Goal: Entertainment & Leisure: Browse casually

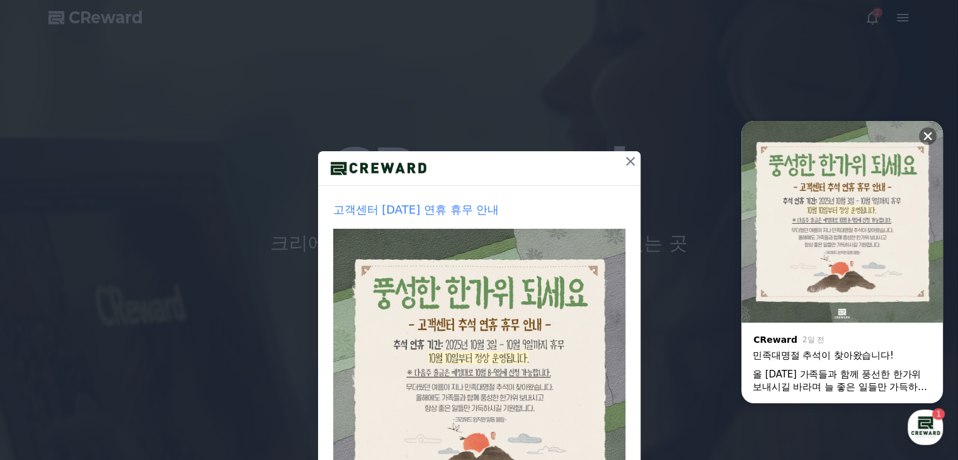
click at [623, 164] on icon at bounding box center [630, 161] width 15 height 15
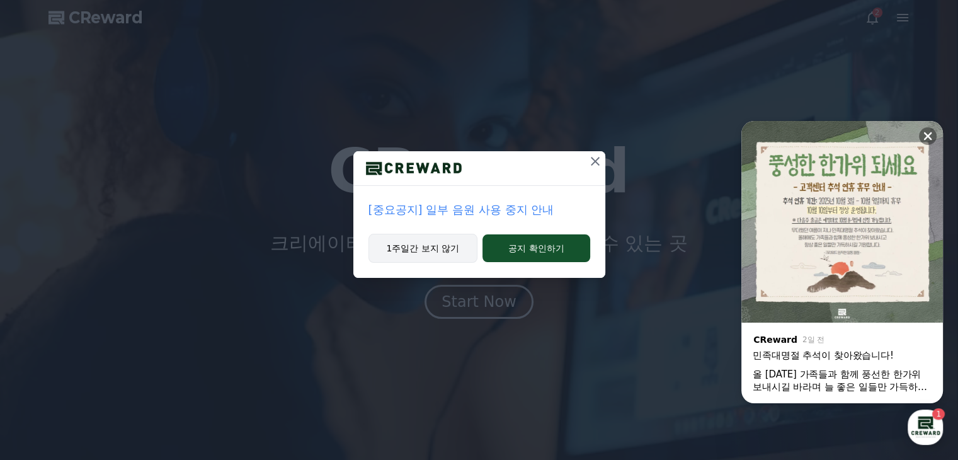
click at [457, 253] on button "1주일간 보지 않기" at bounding box center [423, 248] width 110 height 29
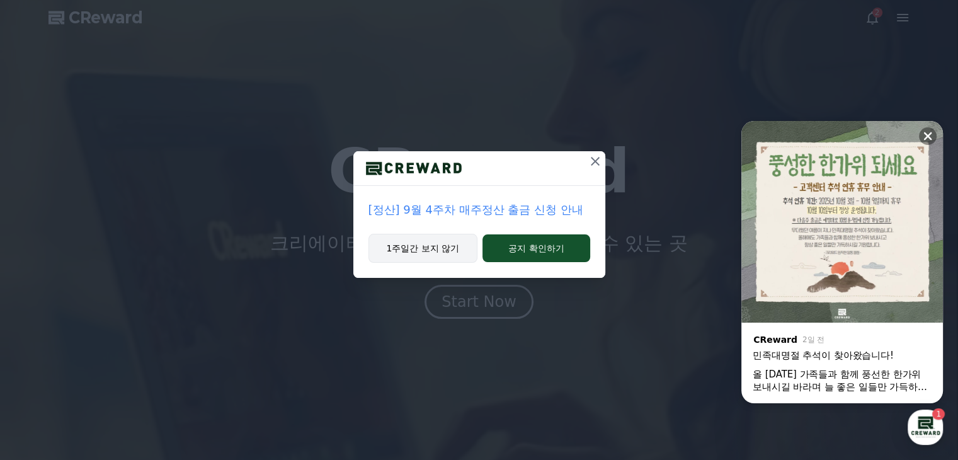
click at [440, 255] on button "1주일간 보지 않기" at bounding box center [423, 248] width 110 height 29
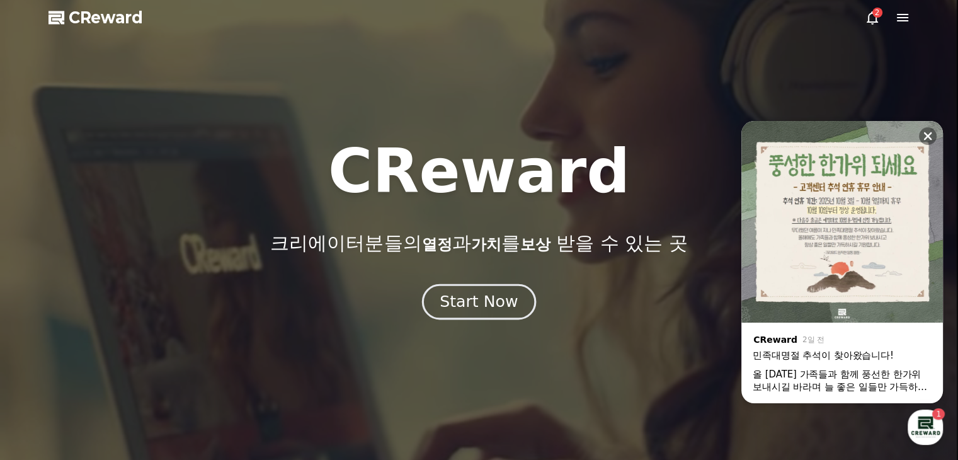
click at [473, 295] on div "Start Now" at bounding box center [479, 301] width 78 height 21
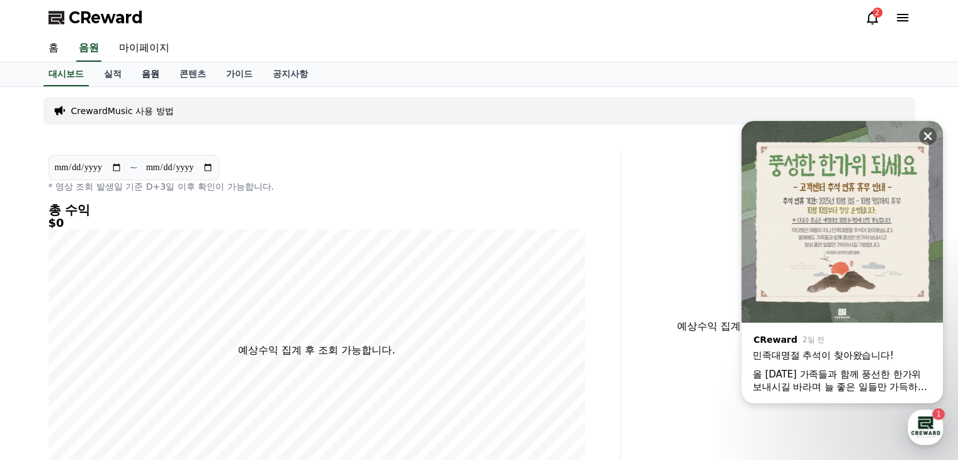
click at [140, 78] on link "음원" at bounding box center [151, 74] width 38 height 24
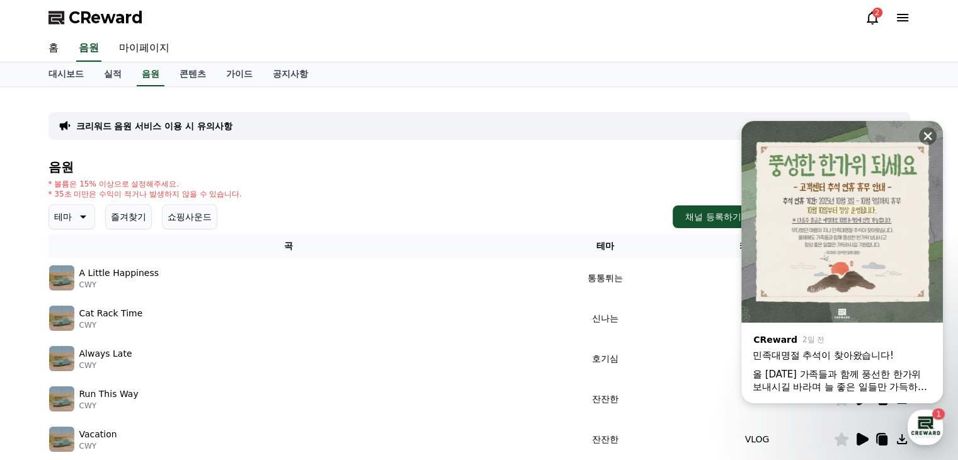
click at [78, 221] on icon at bounding box center [81, 216] width 15 height 15
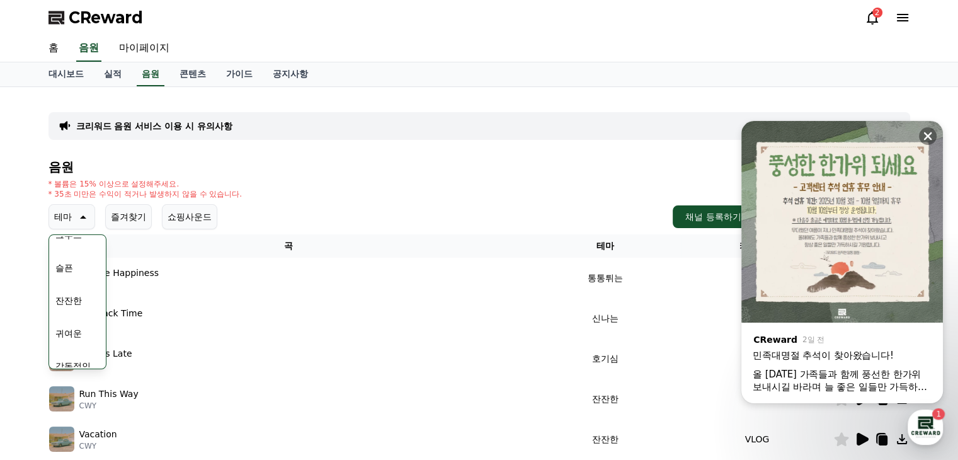
scroll to position [519, 0]
click at [77, 323] on button "긴장되는" at bounding box center [72, 321] width 45 height 28
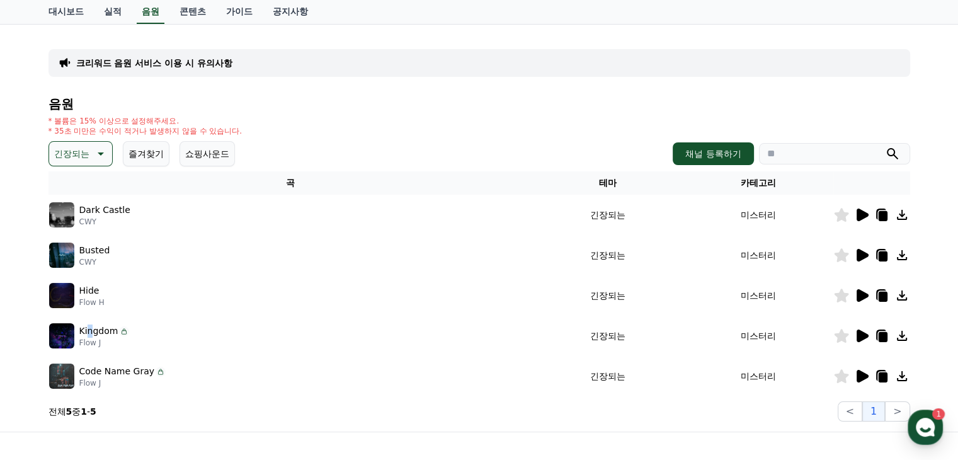
click at [89, 334] on p "Kingdom" at bounding box center [98, 330] width 39 height 13
click at [61, 145] on p "긴장되는" at bounding box center [71, 154] width 35 height 18
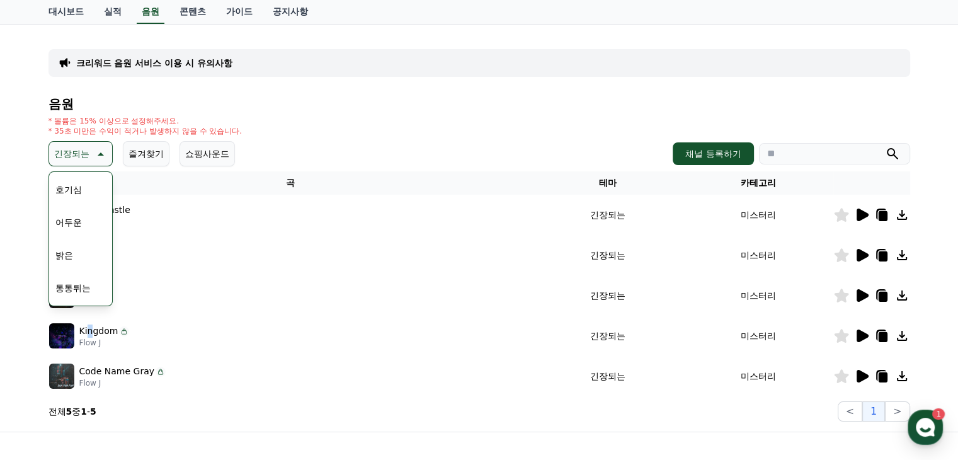
scroll to position [126, 0]
click at [74, 260] on button "신나는" at bounding box center [68, 258] width 37 height 28
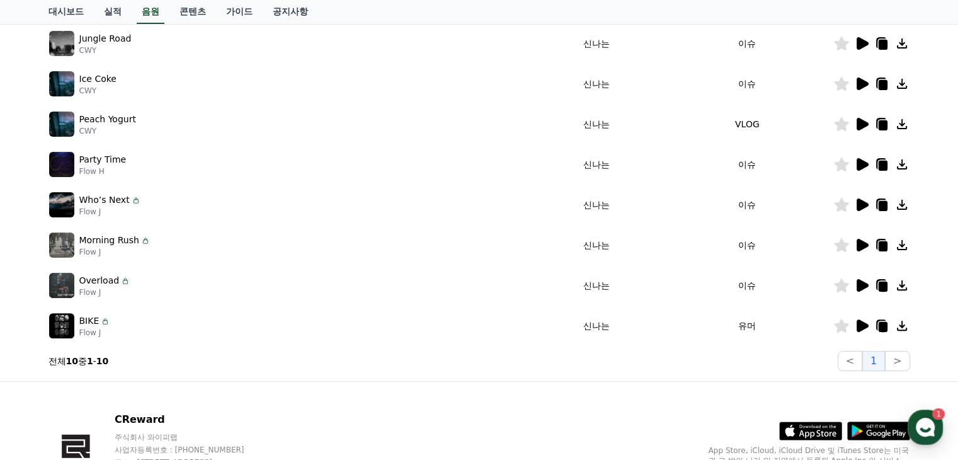
scroll to position [392, 0]
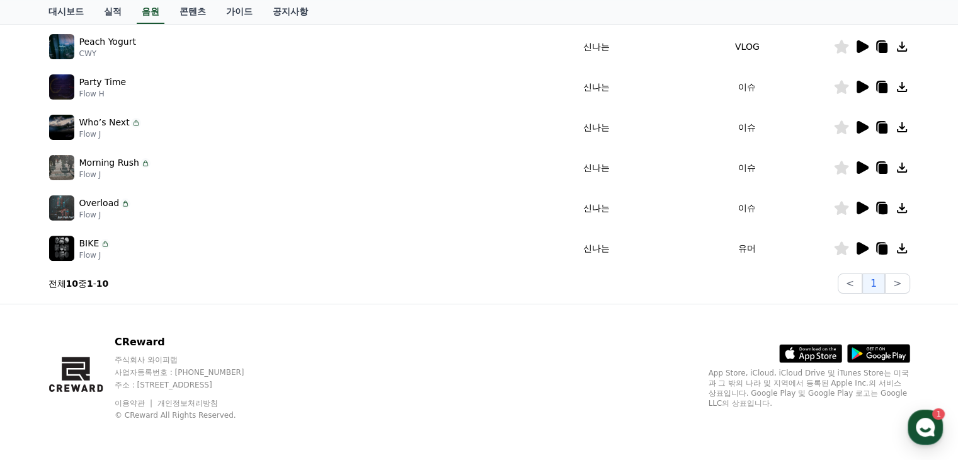
click at [135, 255] on div "BIKE Flow J" at bounding box center [290, 248] width 482 height 25
click at [125, 239] on div "BIKE Flow J" at bounding box center [290, 248] width 482 height 25
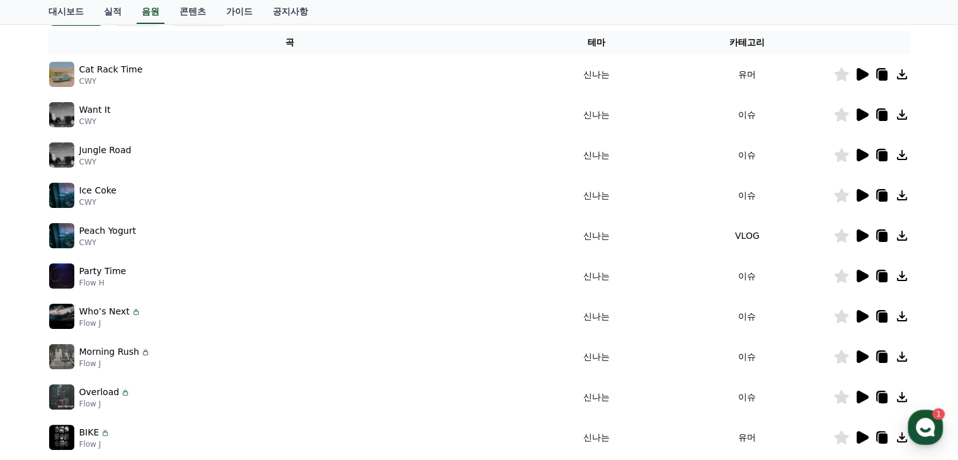
click at [275, 200] on div "Ice Coke CWY" at bounding box center [290, 195] width 482 height 25
click at [860, 275] on icon at bounding box center [863, 276] width 12 height 13
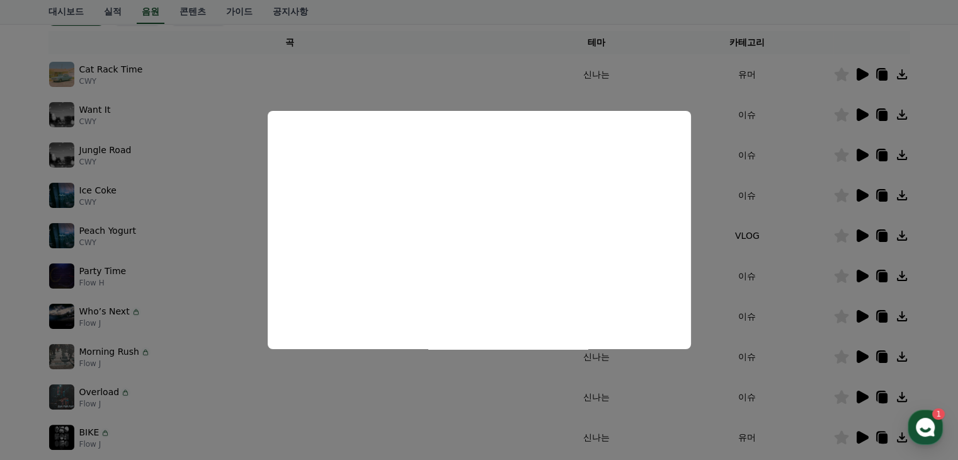
click at [222, 259] on button "close modal" at bounding box center [479, 230] width 958 height 460
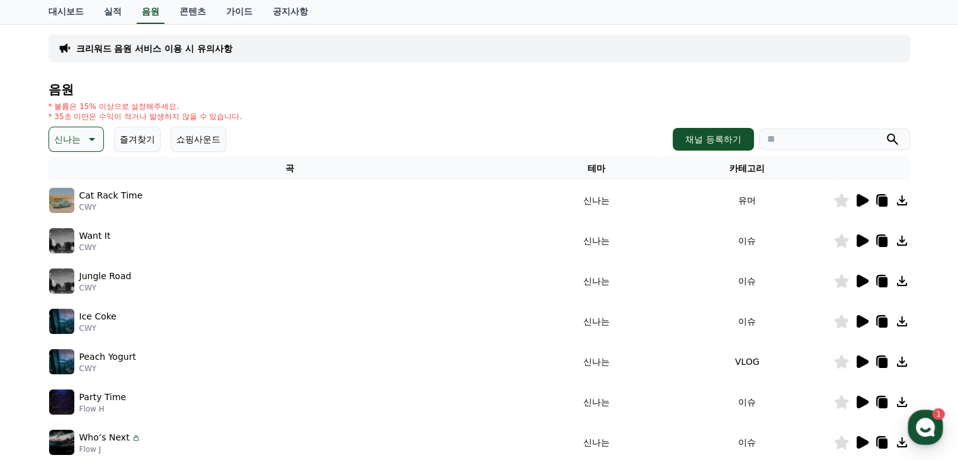
scroll to position [329, 0]
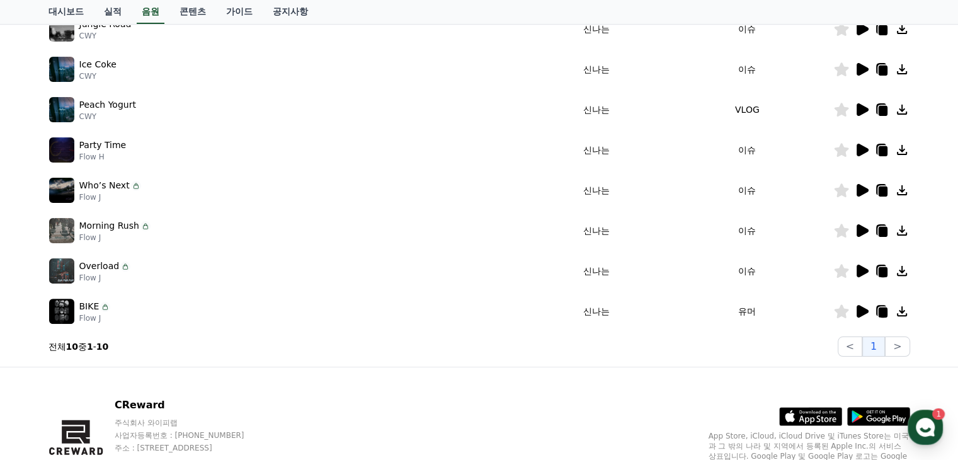
click at [118, 273] on p "Flow J" at bounding box center [105, 278] width 52 height 10
click at [114, 268] on p "Overload" at bounding box center [99, 266] width 40 height 13
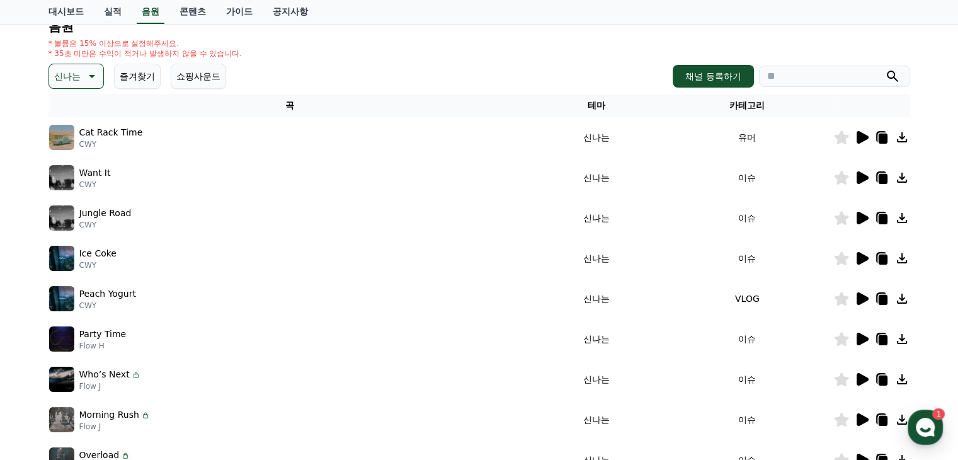
scroll to position [77, 0]
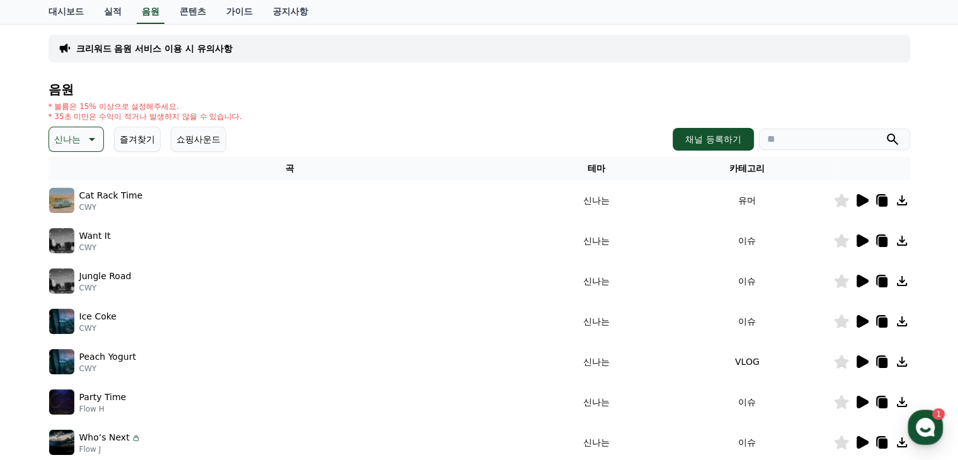
click at [98, 138] on button "신나는" at bounding box center [76, 139] width 55 height 25
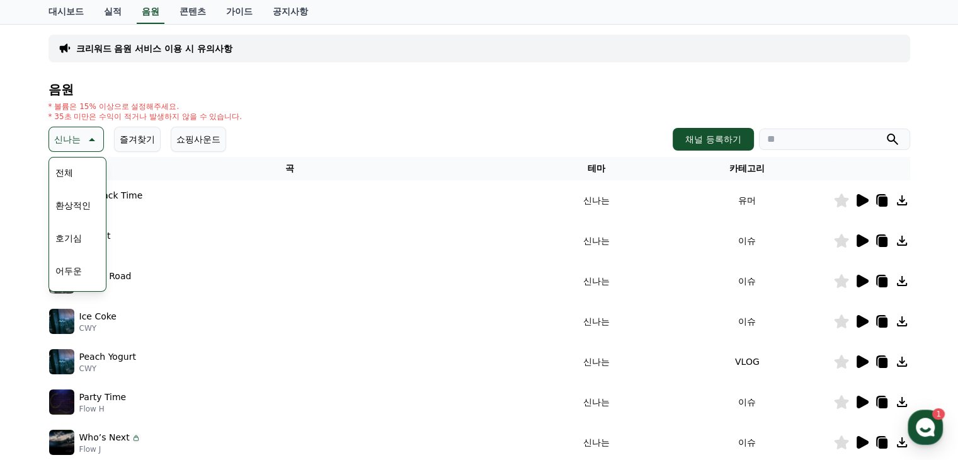
click at [76, 205] on button "환상적인" at bounding box center [72, 205] width 45 height 28
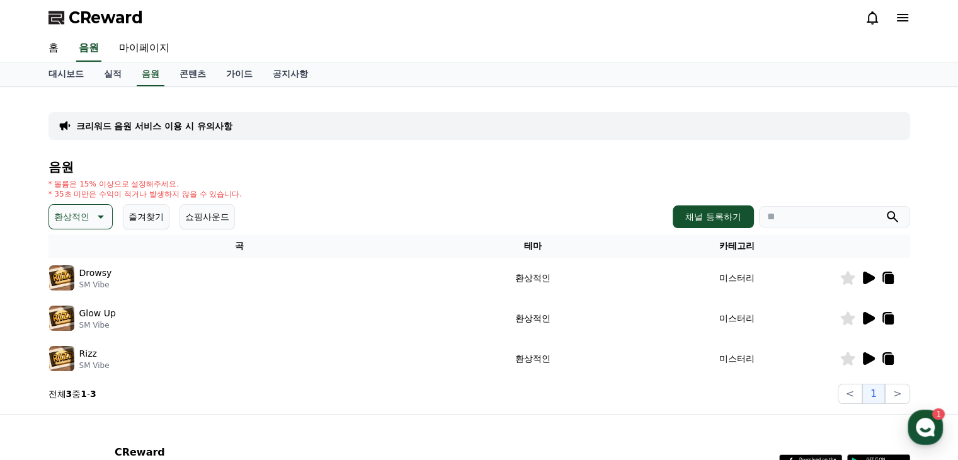
click at [79, 199] on div "음원 * 볼륨은 15% 이상으로 설정해주세요. * 35초 미만은 수익이 적거나 발생하지 않을 수 있습니다. 환상적인 즐겨찾기 쇼핑사운드 채널 …" at bounding box center [480, 282] width 862 height 244
click at [86, 216] on p "환상적인" at bounding box center [71, 217] width 35 height 18
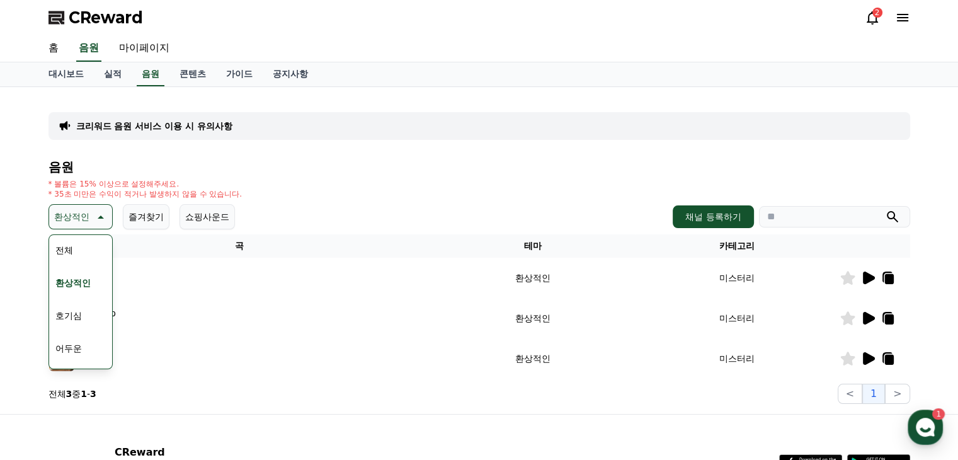
scroll to position [189, 0]
click at [77, 355] on button "드라마틱" at bounding box center [72, 356] width 45 height 28
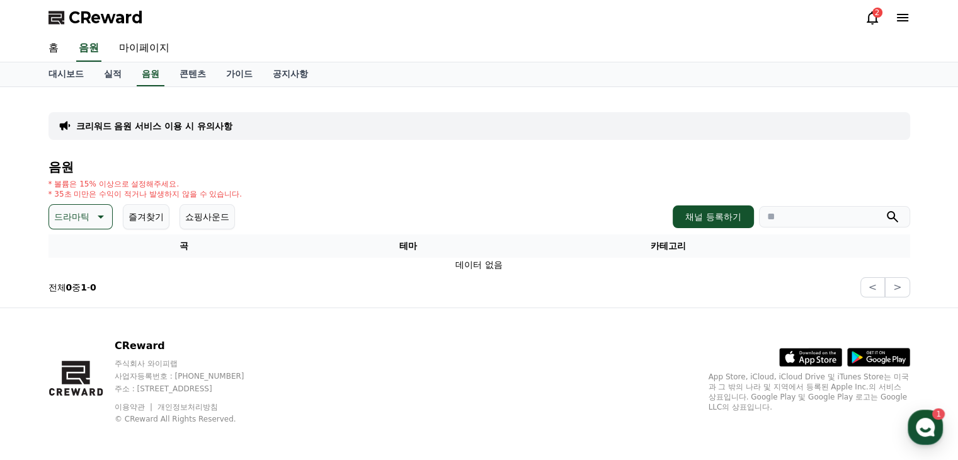
click at [100, 209] on icon at bounding box center [99, 216] width 15 height 15
click at [70, 268] on button "즐거움" at bounding box center [68, 263] width 37 height 28
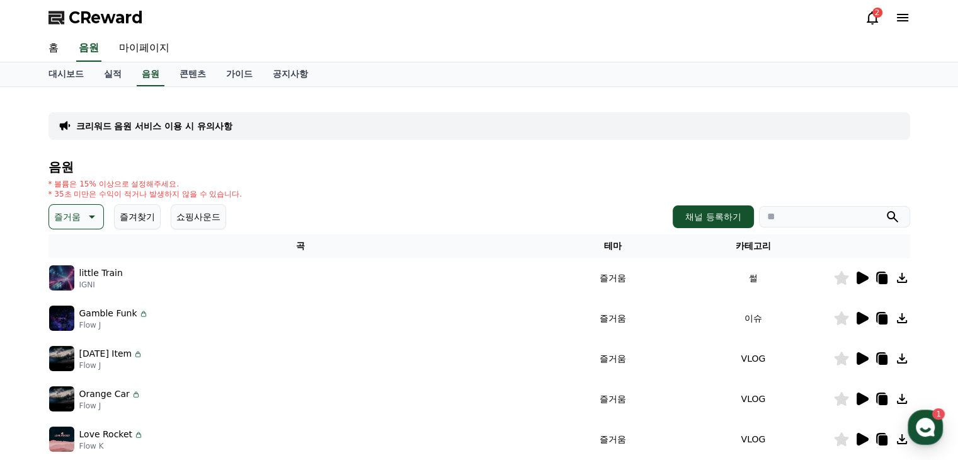
click at [869, 321] on icon at bounding box center [861, 318] width 15 height 15
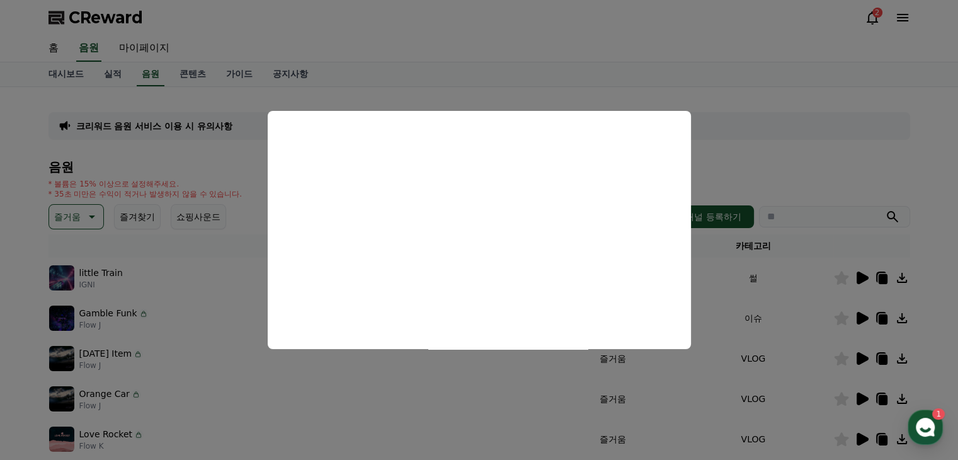
click at [231, 300] on button "close modal" at bounding box center [479, 230] width 958 height 460
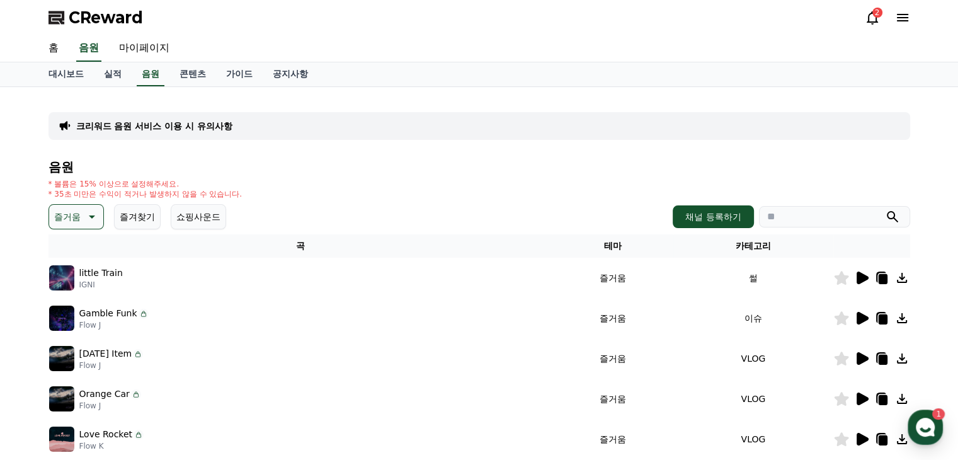
click at [93, 218] on icon at bounding box center [90, 216] width 15 height 15
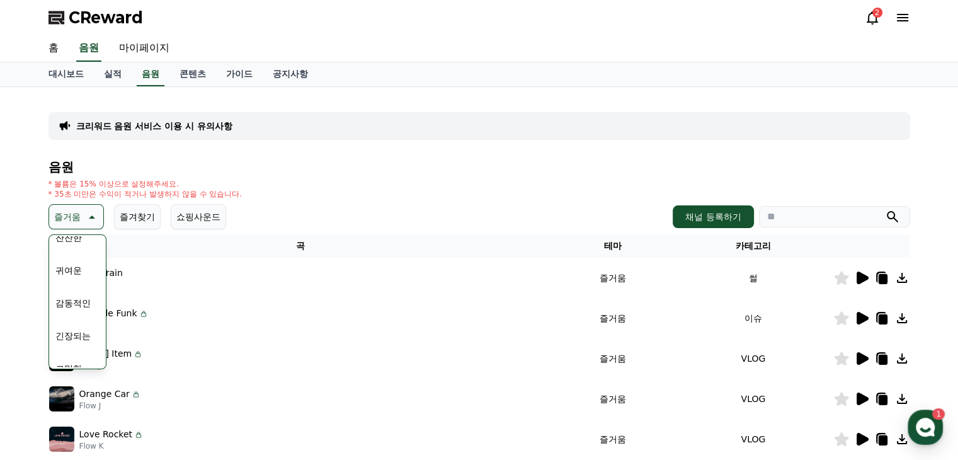
scroll to position [519, 0]
click at [69, 355] on button "코믹한" at bounding box center [68, 354] width 37 height 28
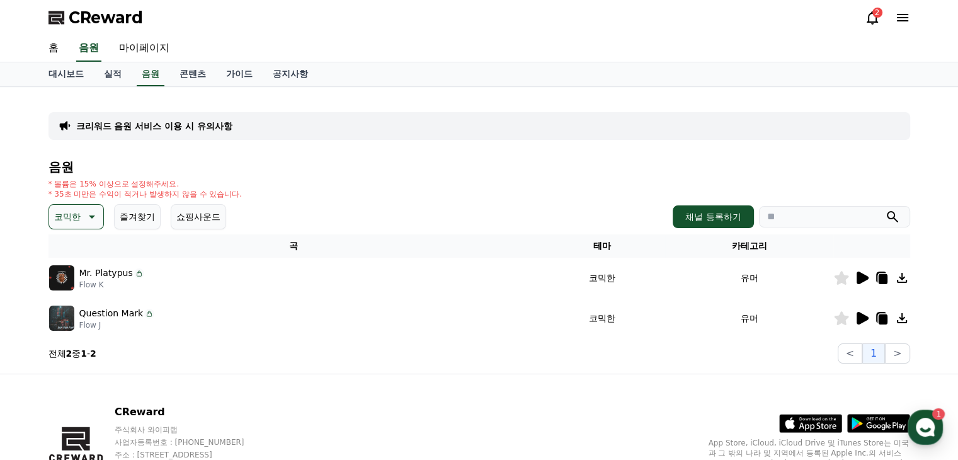
click at [87, 220] on icon at bounding box center [90, 216] width 15 height 15
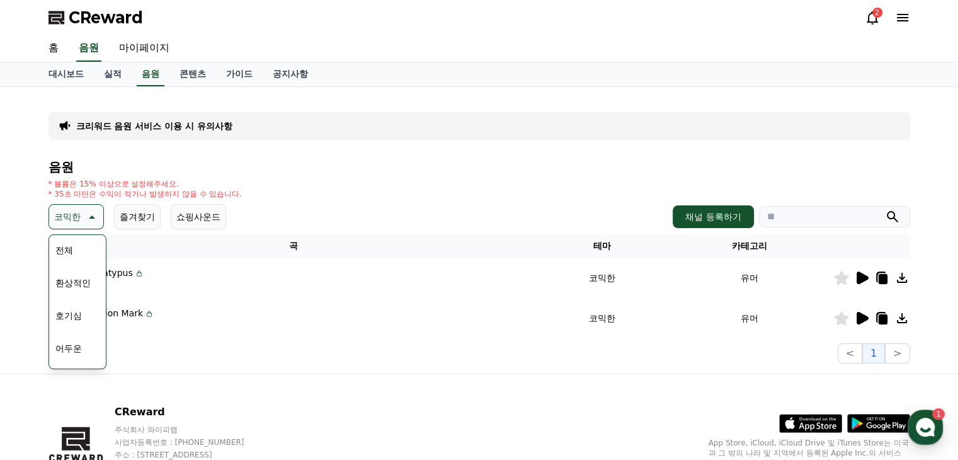
click at [77, 283] on button "환상적인" at bounding box center [72, 283] width 45 height 28
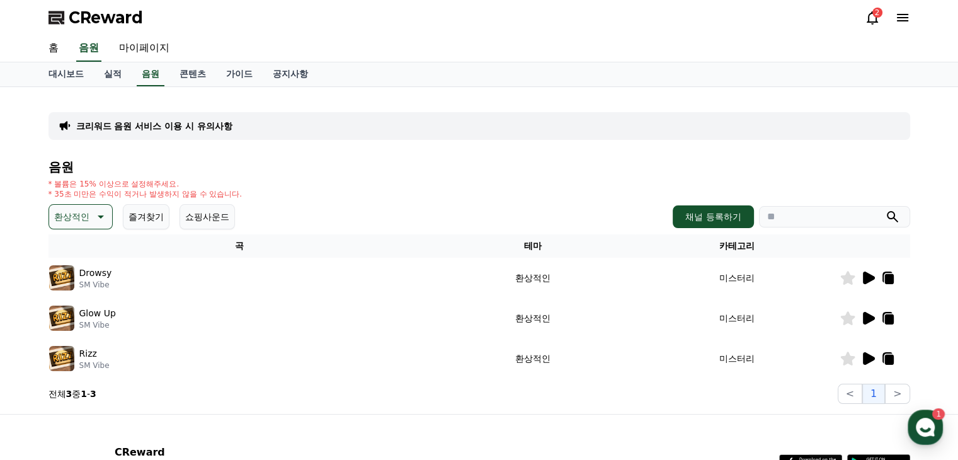
click at [86, 223] on p "환상적인" at bounding box center [71, 217] width 35 height 18
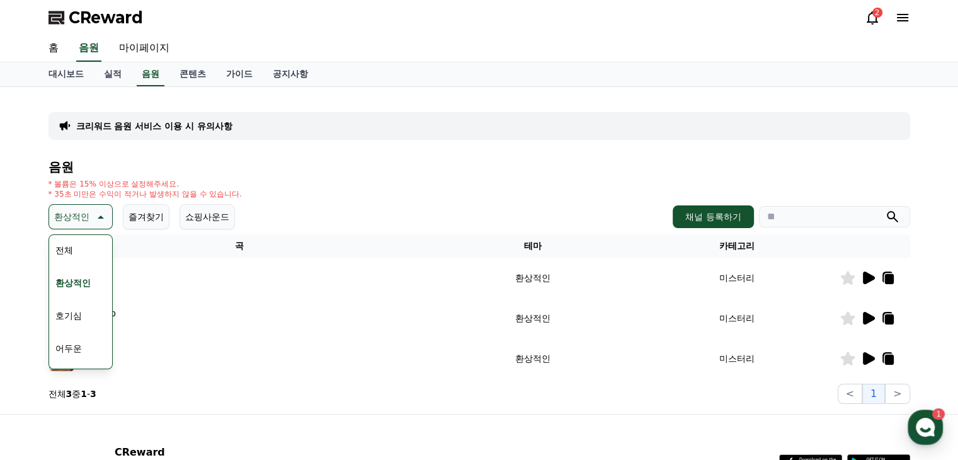
click at [76, 247] on button "전체" at bounding box center [64, 250] width 28 height 28
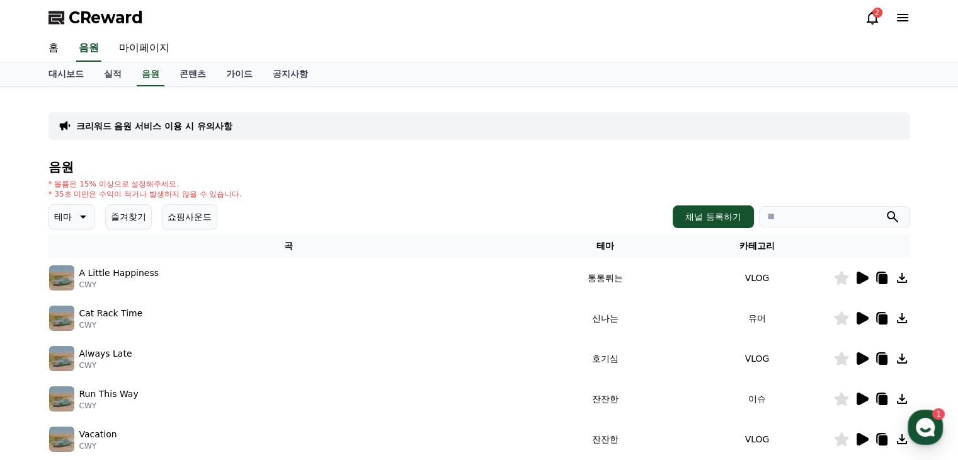
click at [81, 205] on button "테마" at bounding box center [72, 216] width 47 height 25
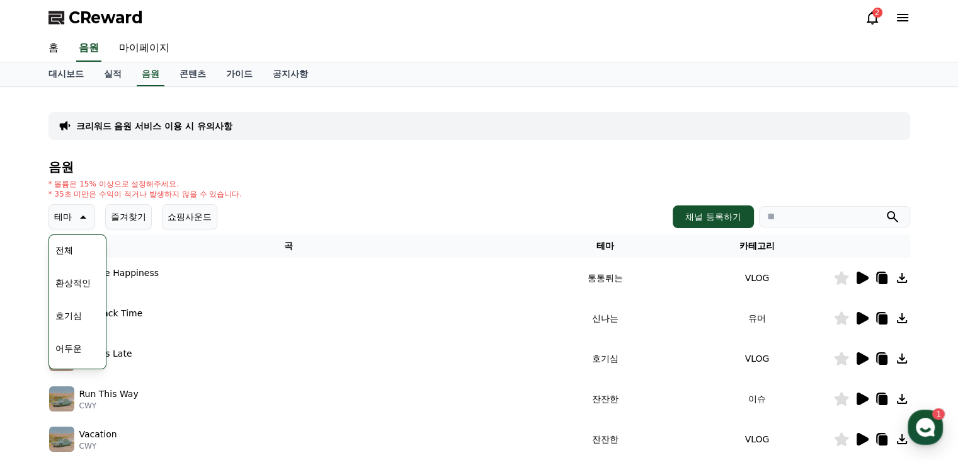
click at [76, 321] on button "호기심" at bounding box center [68, 316] width 37 height 28
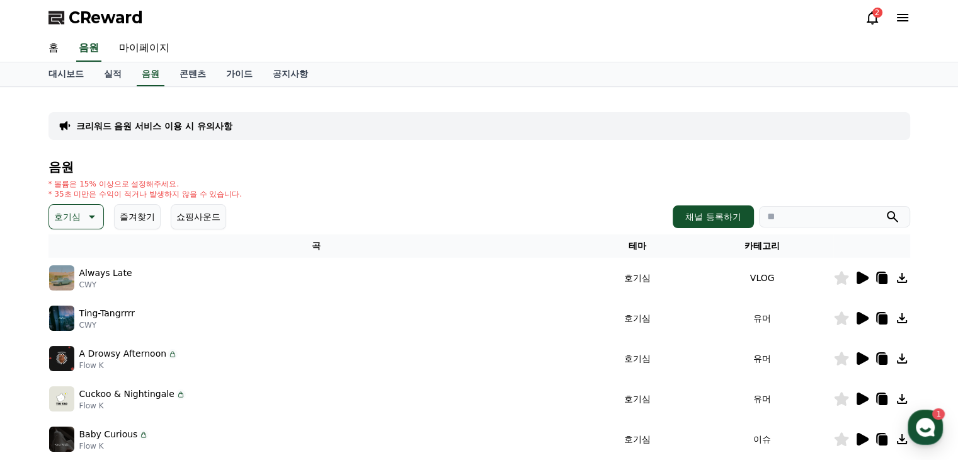
click at [791, 216] on input "search" at bounding box center [834, 216] width 151 height 21
type input "****"
click at [885, 209] on button "submit" at bounding box center [892, 216] width 15 height 15
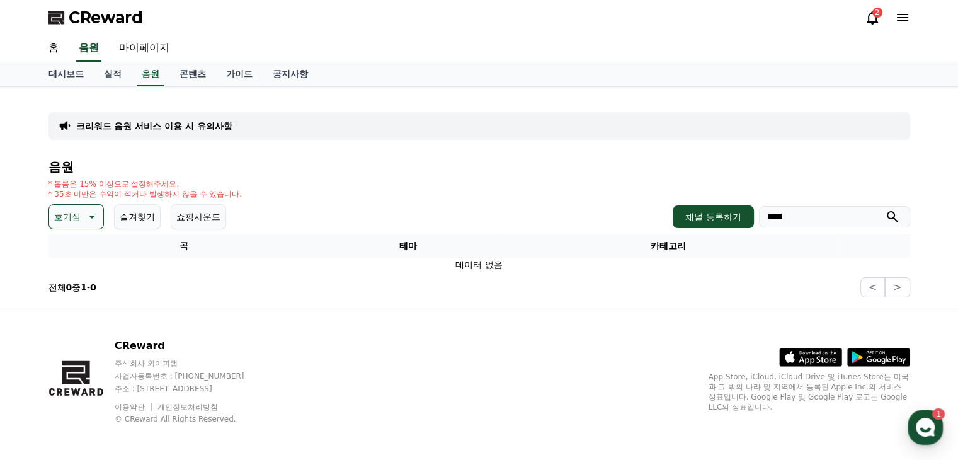
click at [45, 218] on div "크리워드 음원 서비스 이용 시 유의사항 음원 * 볼륨은 15% 이상으로 설정해주세요. * 35초 미만은 수익이 적거나 발생하지 않을 수 있습니…" at bounding box center [479, 197] width 872 height 210
click at [72, 224] on p "호기심" at bounding box center [67, 217] width 26 height 18
click at [63, 252] on button "전체" at bounding box center [64, 250] width 28 height 28
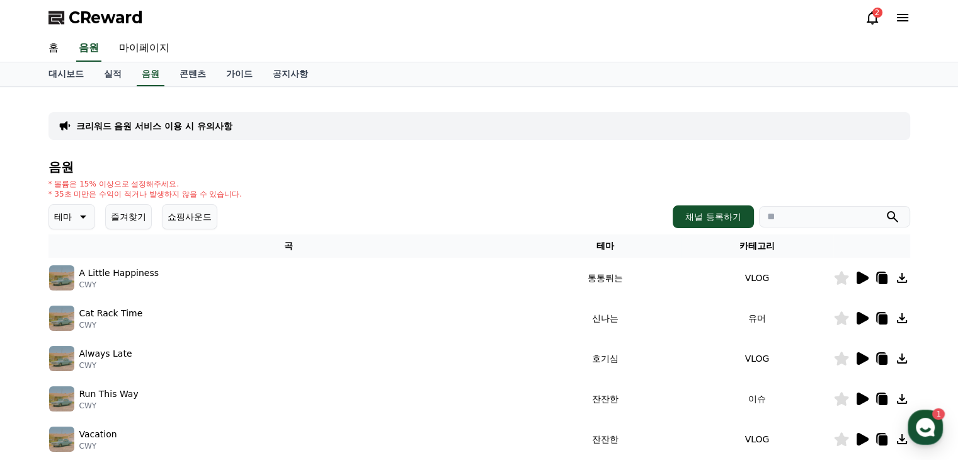
click at [816, 219] on input "search" at bounding box center [834, 216] width 151 height 21
type input "****"
click at [885, 209] on button "submit" at bounding box center [892, 216] width 15 height 15
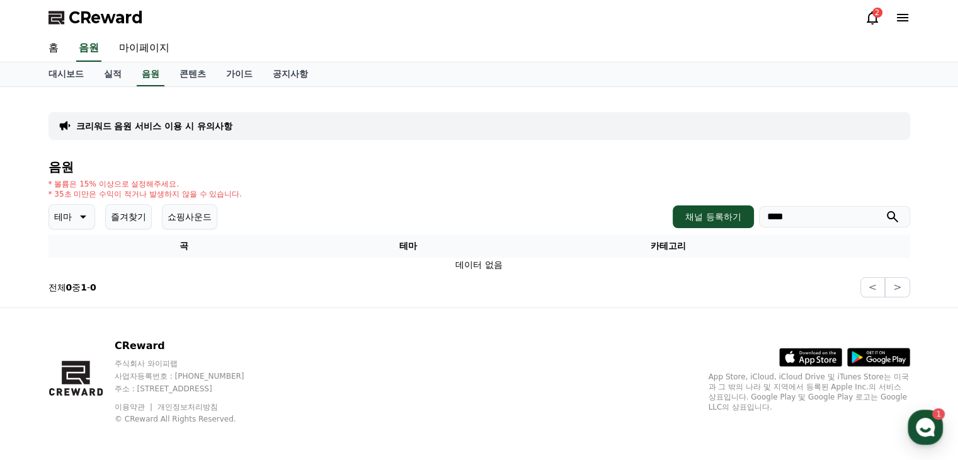
click at [75, 209] on icon at bounding box center [81, 216] width 15 height 15
click at [79, 312] on button "호기심" at bounding box center [68, 316] width 37 height 28
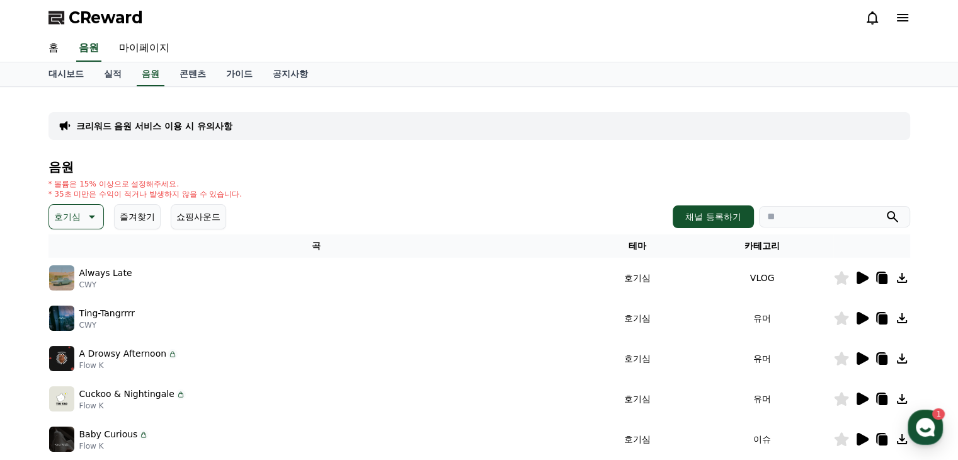
scroll to position [189, 0]
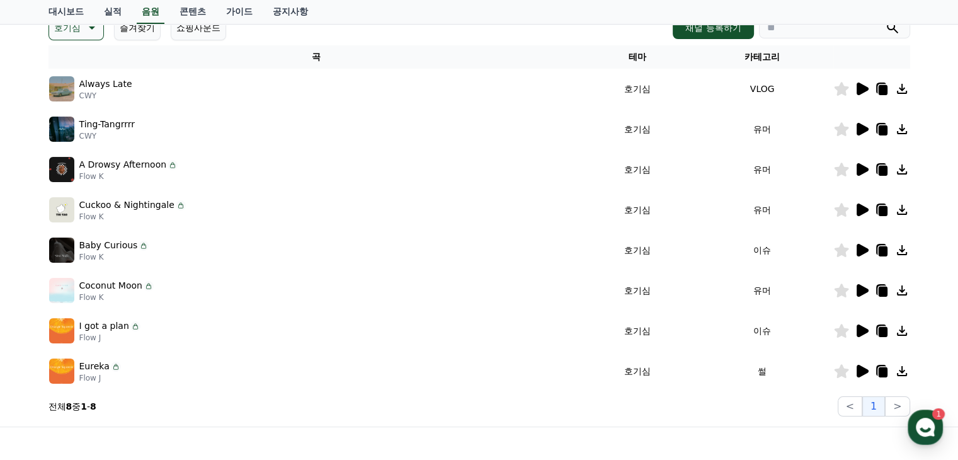
click at [110, 244] on p "Baby Curious" at bounding box center [108, 245] width 59 height 13
click at [860, 246] on icon at bounding box center [863, 250] width 12 height 13
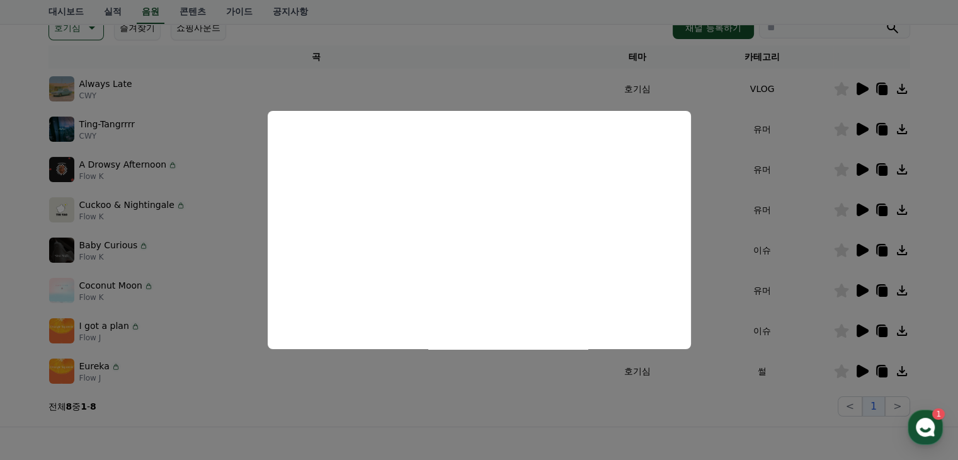
click at [207, 208] on button "close modal" at bounding box center [479, 230] width 958 height 460
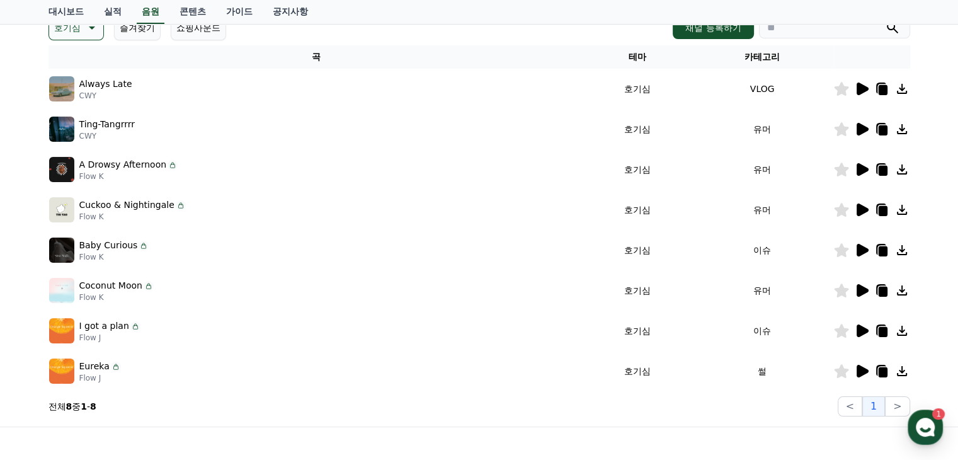
click at [118, 319] on p "I got a plan" at bounding box center [104, 325] width 50 height 13
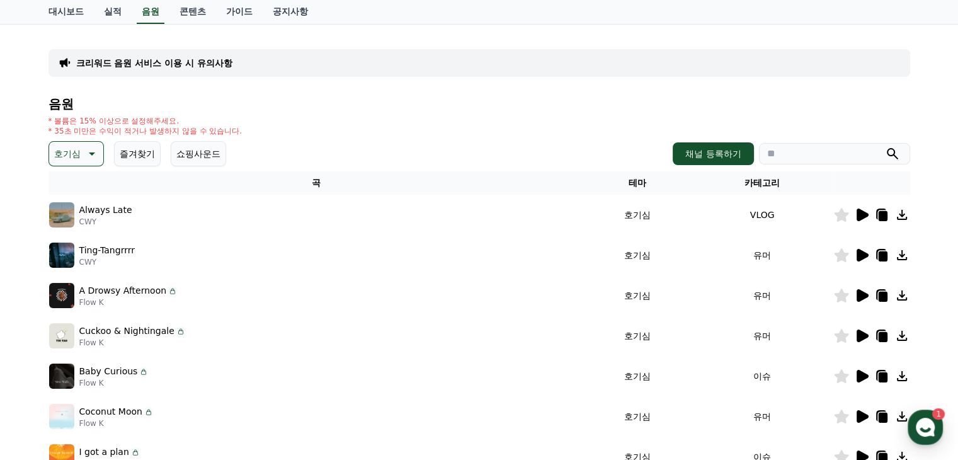
scroll to position [0, 0]
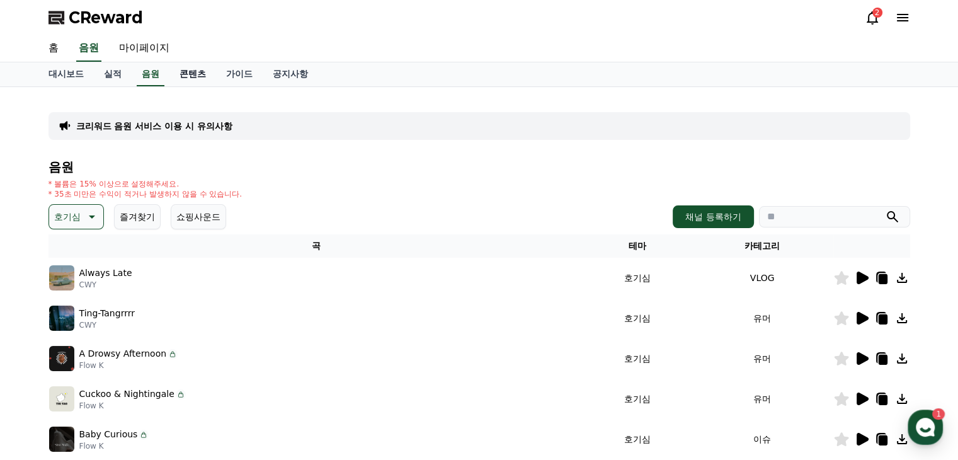
click at [191, 73] on link "콘텐츠" at bounding box center [192, 74] width 47 height 24
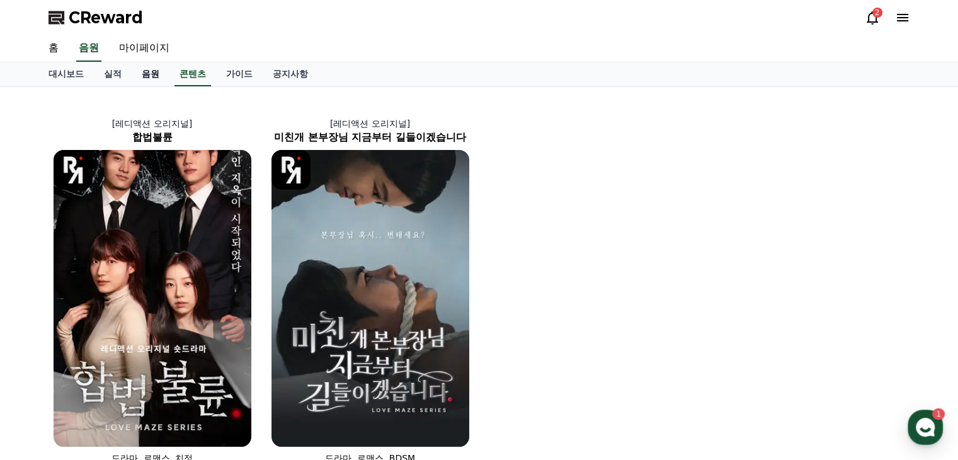
click at [159, 76] on link "음원" at bounding box center [151, 74] width 38 height 24
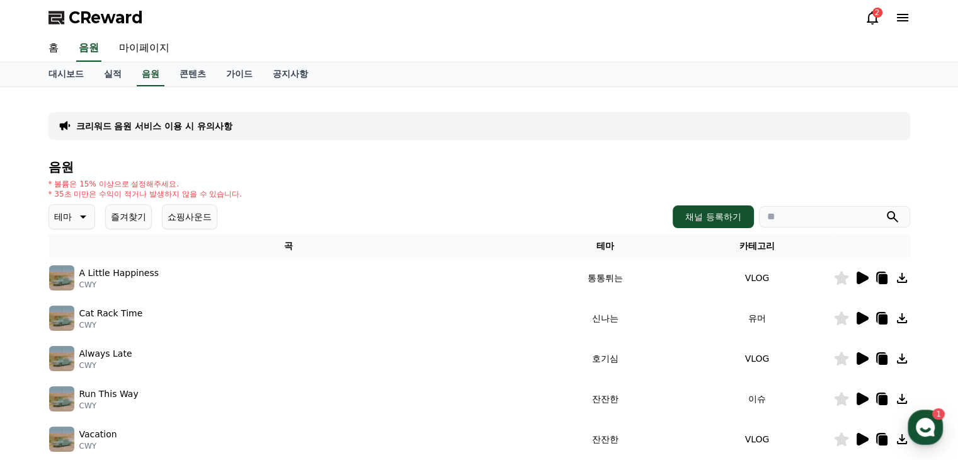
scroll to position [126, 0]
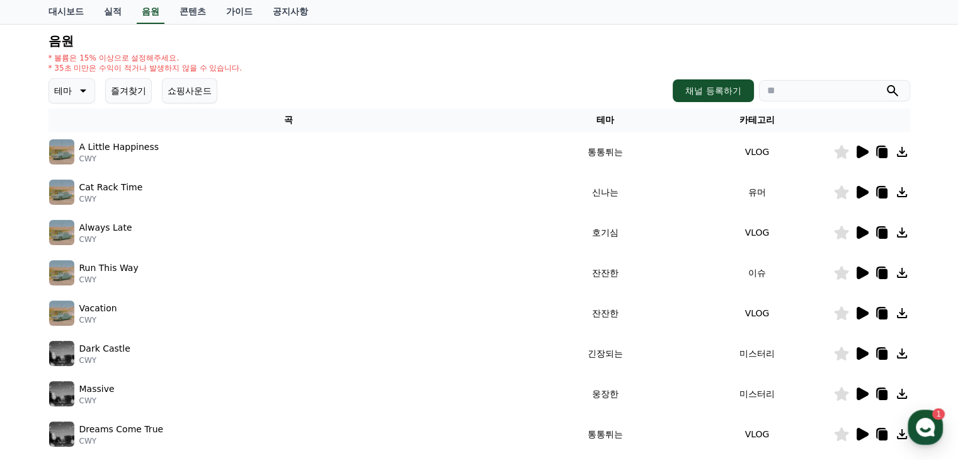
click at [863, 151] on icon at bounding box center [863, 152] width 12 height 13
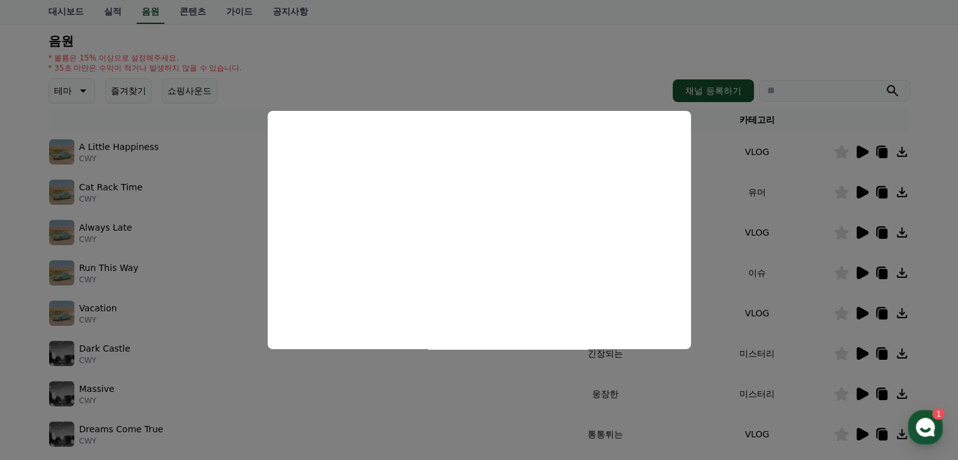
click at [136, 206] on button "close modal" at bounding box center [479, 230] width 958 height 460
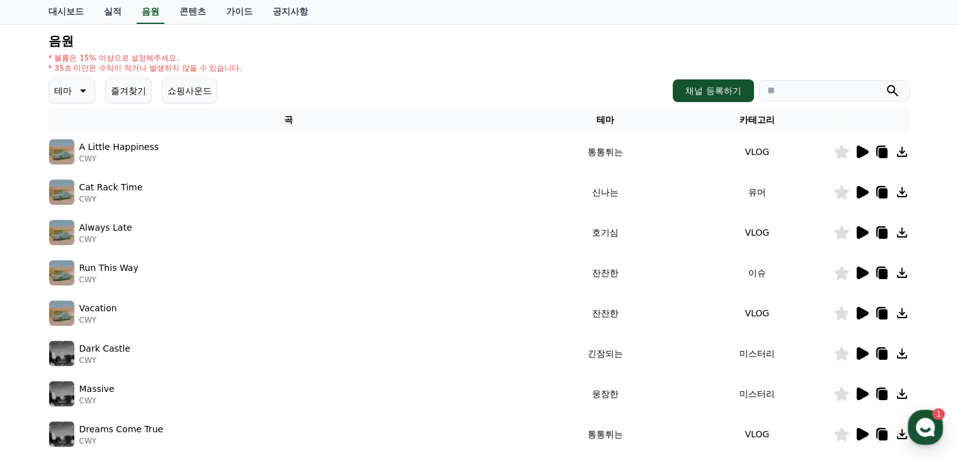
click at [861, 191] on icon at bounding box center [863, 192] width 12 height 13
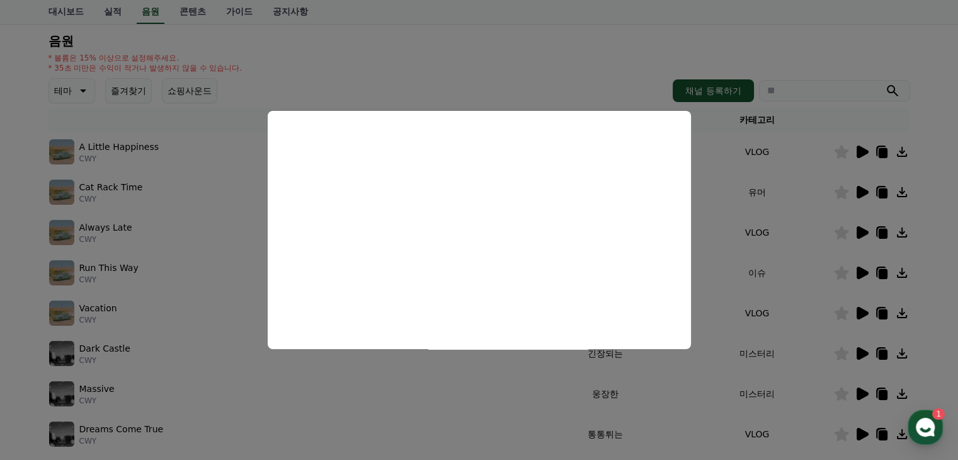
click at [772, 247] on button "close modal" at bounding box center [479, 230] width 958 height 460
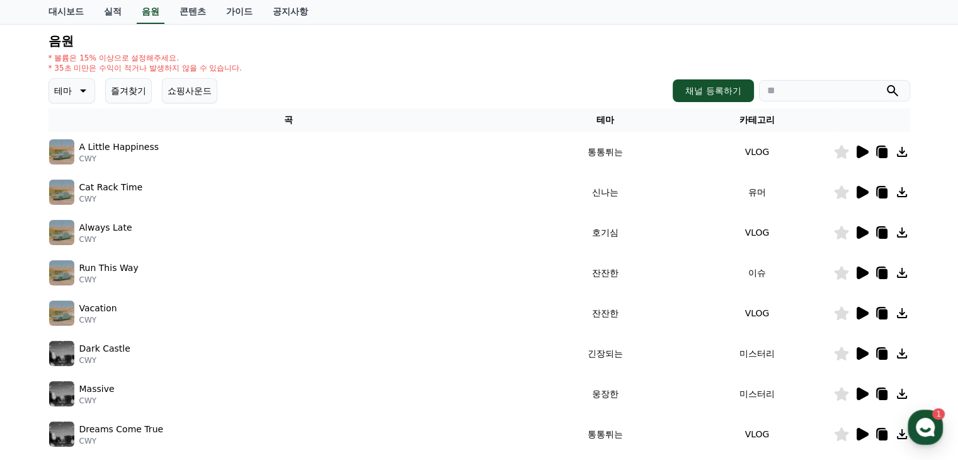
click at [856, 271] on icon at bounding box center [861, 272] width 15 height 15
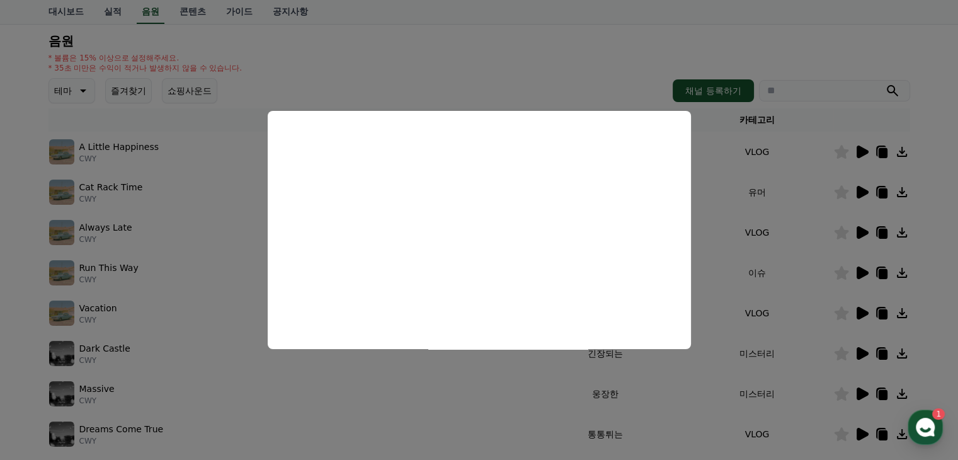
click at [736, 270] on button "close modal" at bounding box center [479, 230] width 958 height 460
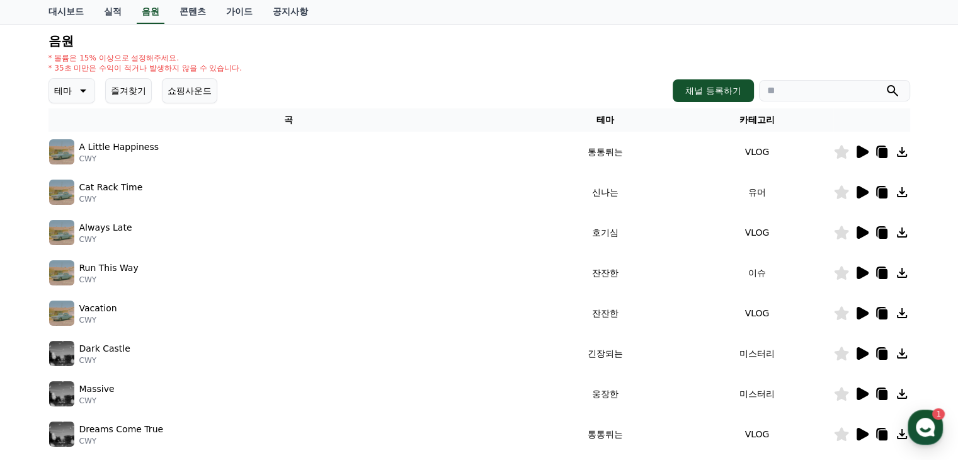
click at [865, 231] on icon at bounding box center [863, 232] width 12 height 13
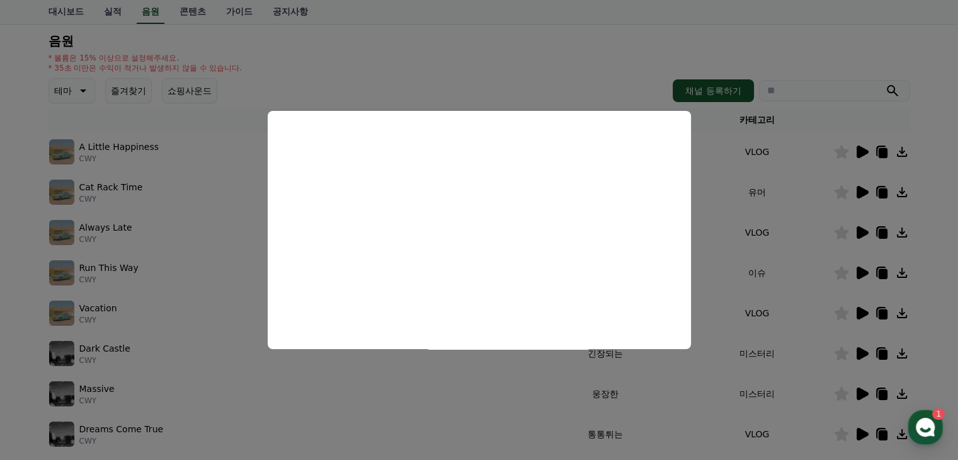
click at [758, 250] on button "close modal" at bounding box center [479, 230] width 958 height 460
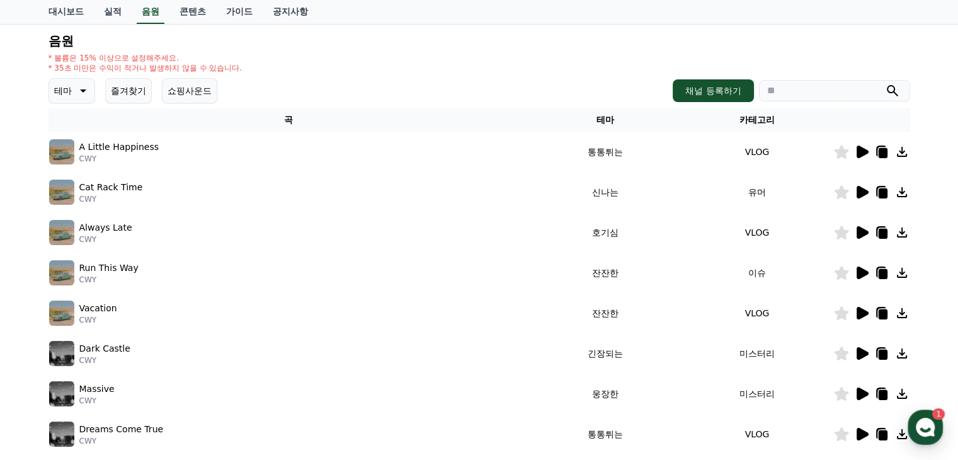
click at [859, 313] on icon at bounding box center [863, 313] width 12 height 13
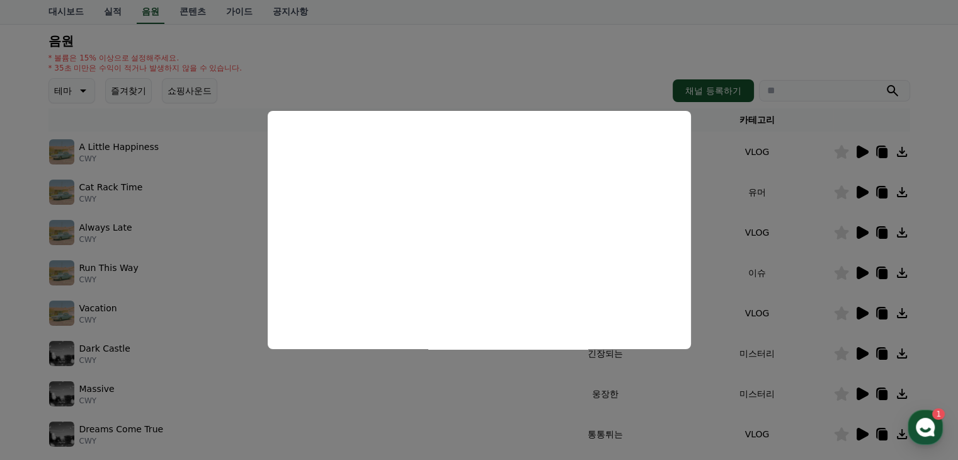
click at [728, 275] on button "close modal" at bounding box center [479, 230] width 958 height 460
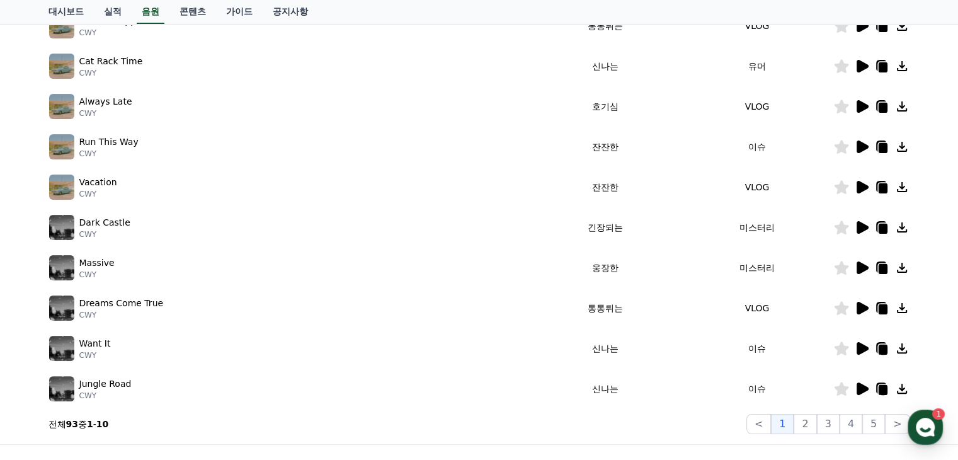
scroll to position [315, 0]
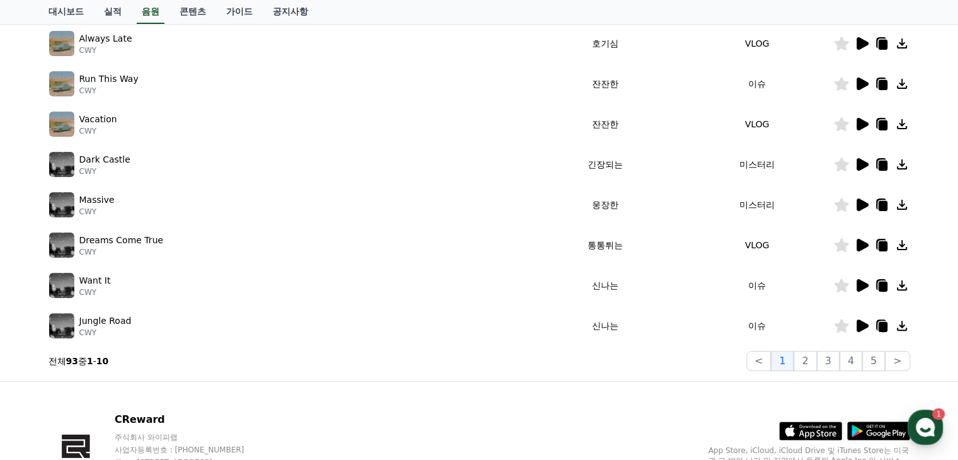
click at [858, 287] on icon at bounding box center [863, 285] width 12 height 13
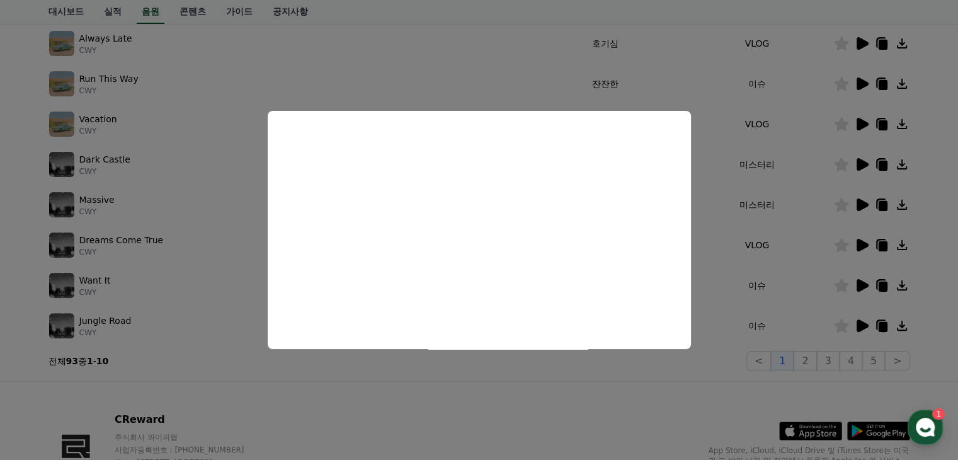
click at [697, 282] on button "close modal" at bounding box center [479, 230] width 958 height 460
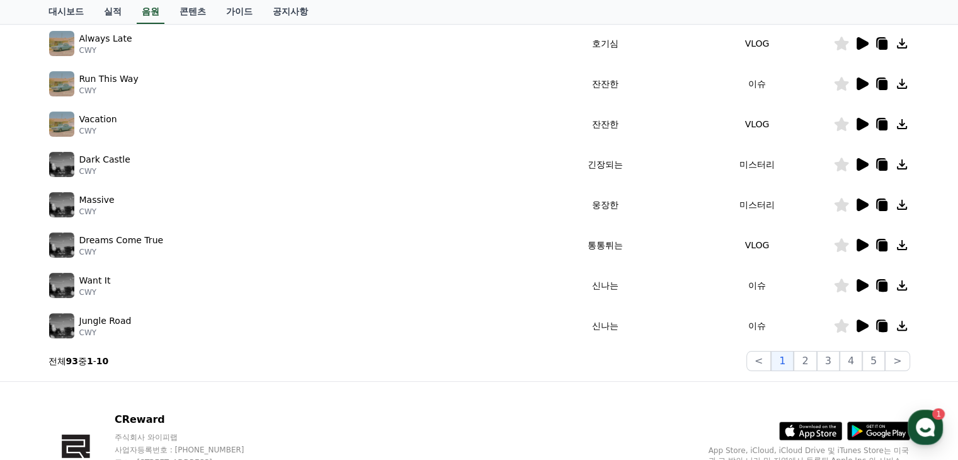
scroll to position [0, 0]
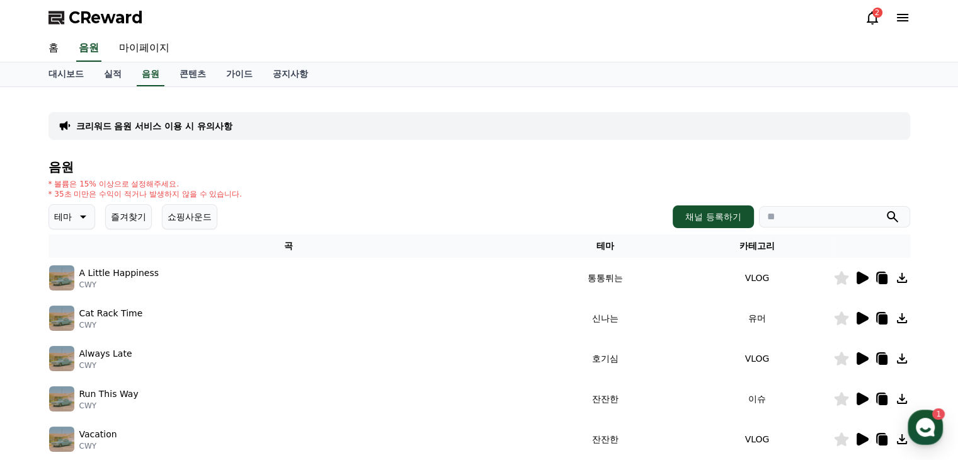
click at [864, 272] on icon at bounding box center [861, 277] width 15 height 15
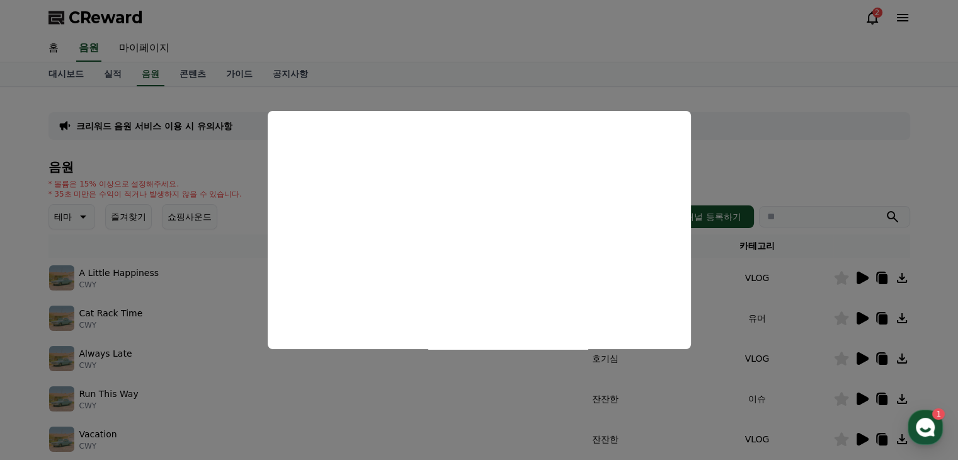
click at [707, 267] on button "close modal" at bounding box center [479, 230] width 958 height 460
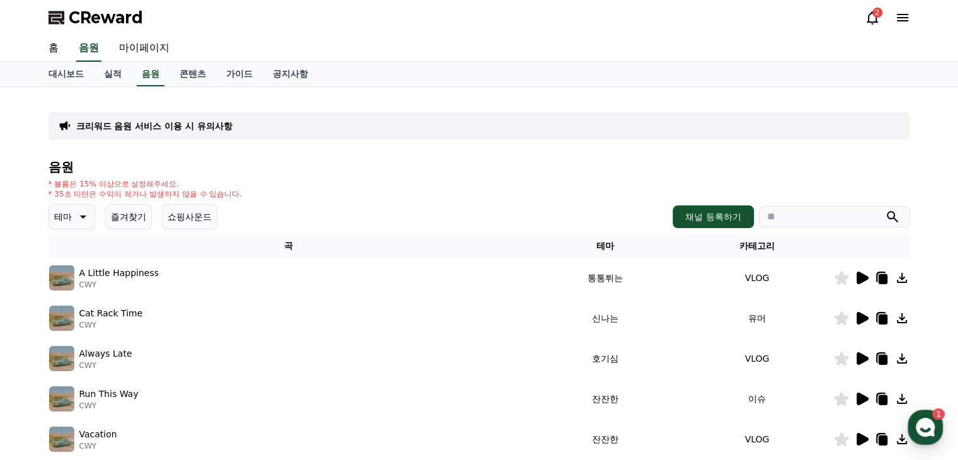
click at [859, 316] on icon at bounding box center [863, 318] width 12 height 13
